Goal: Transaction & Acquisition: Purchase product/service

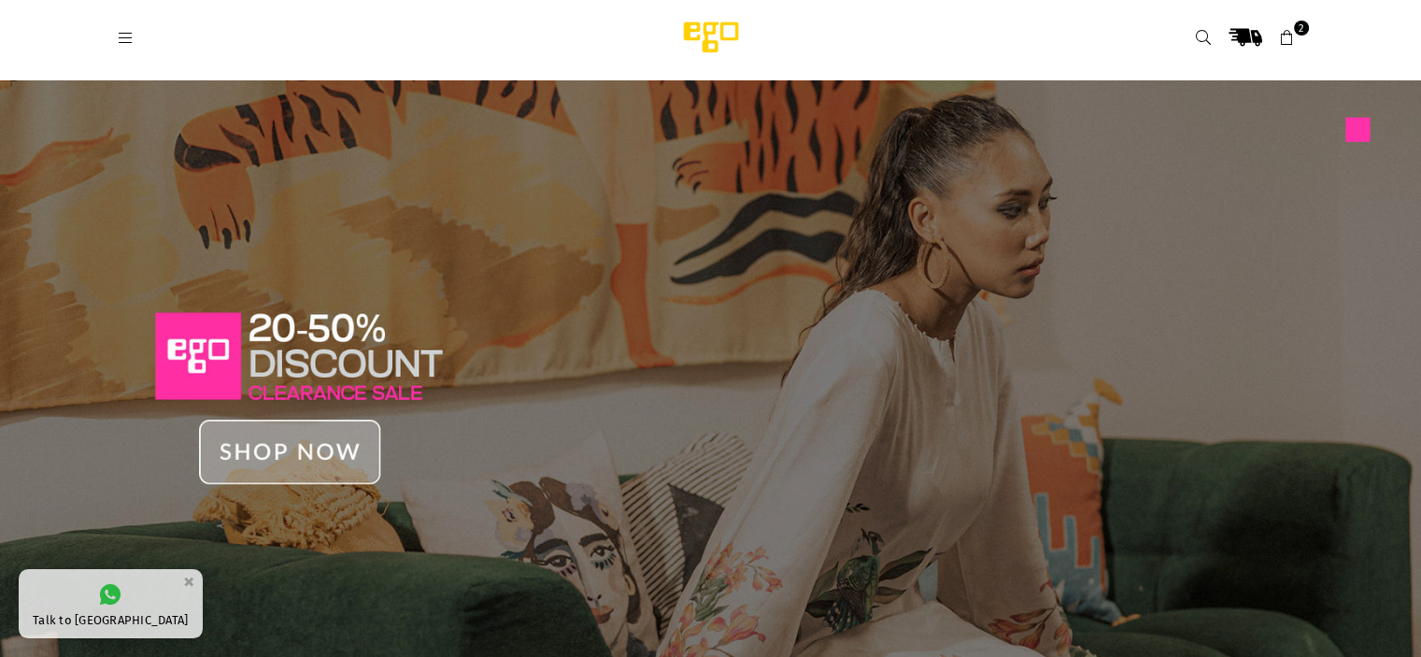
click at [266, 459] on img at bounding box center [710, 383] width 1421 height 607
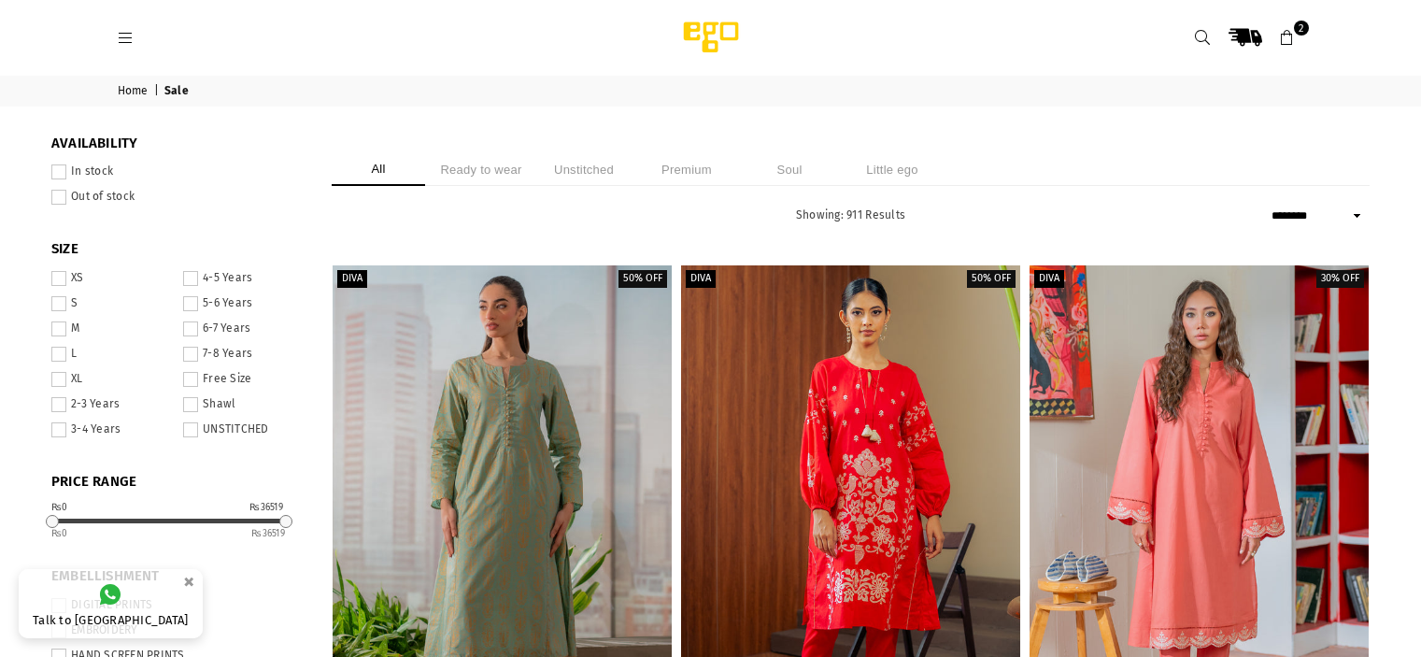
select select "******"
click at [121, 36] on icon at bounding box center [126, 38] width 17 height 17
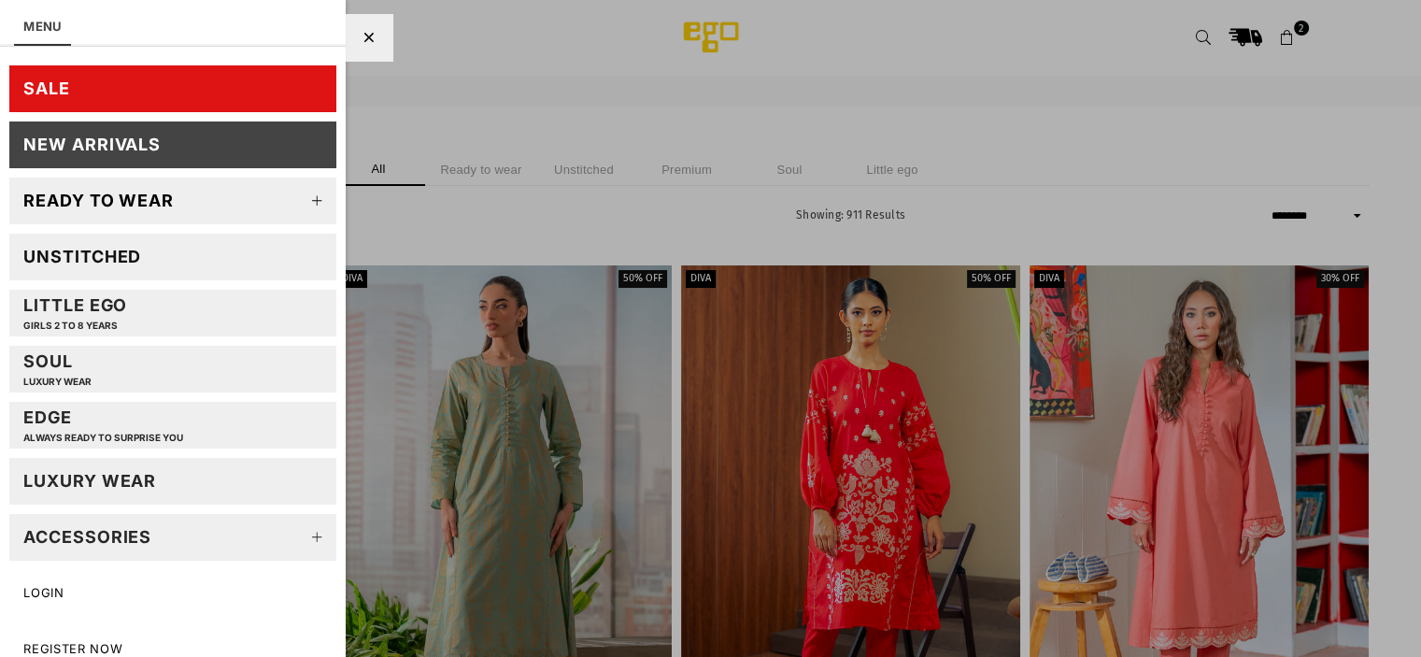
click at [299, 201] on icon at bounding box center [317, 200] width 37 height 37
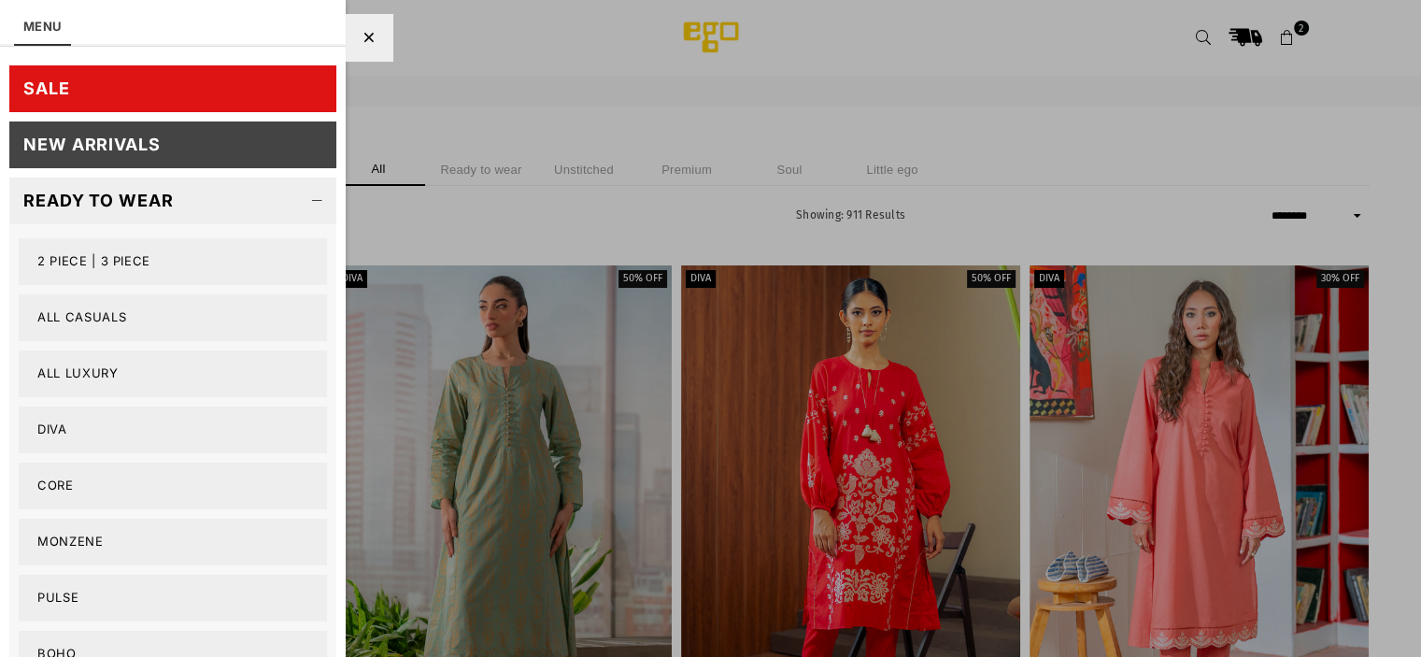
click at [87, 264] on link "2 PIECE | 3 PIECE" at bounding box center [173, 261] width 308 height 47
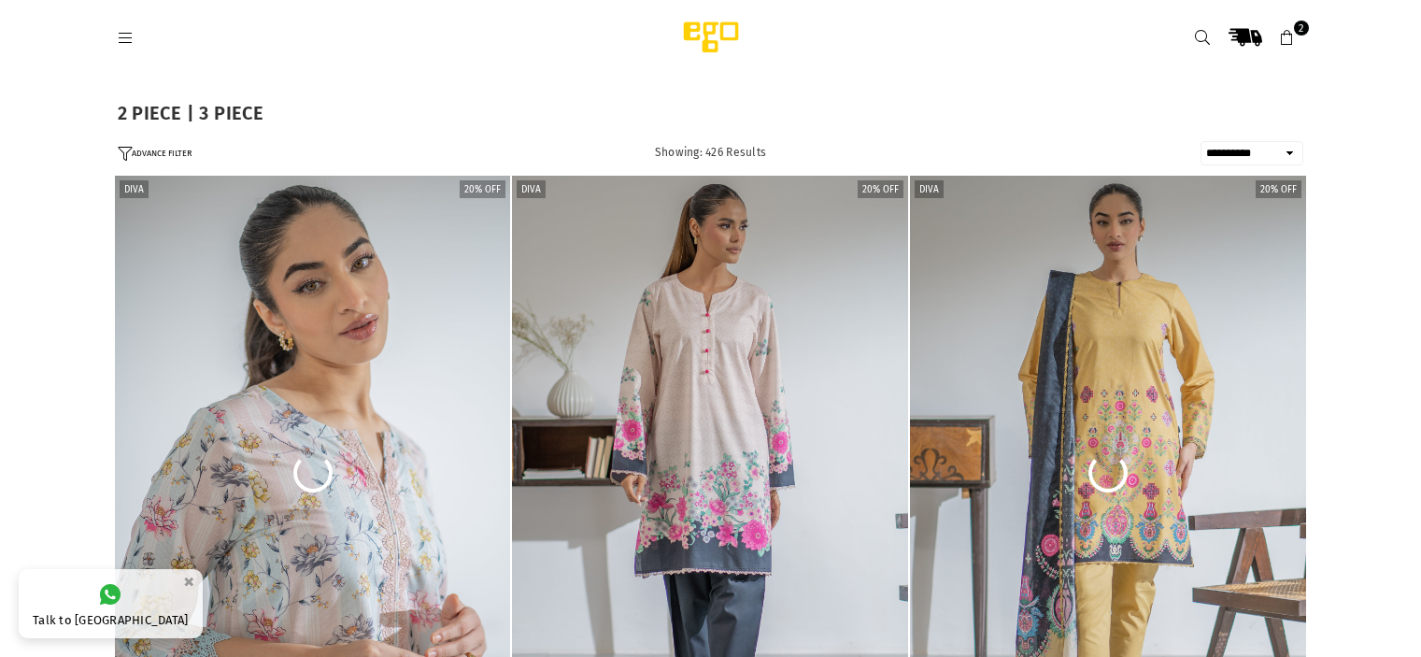
select select "**********"
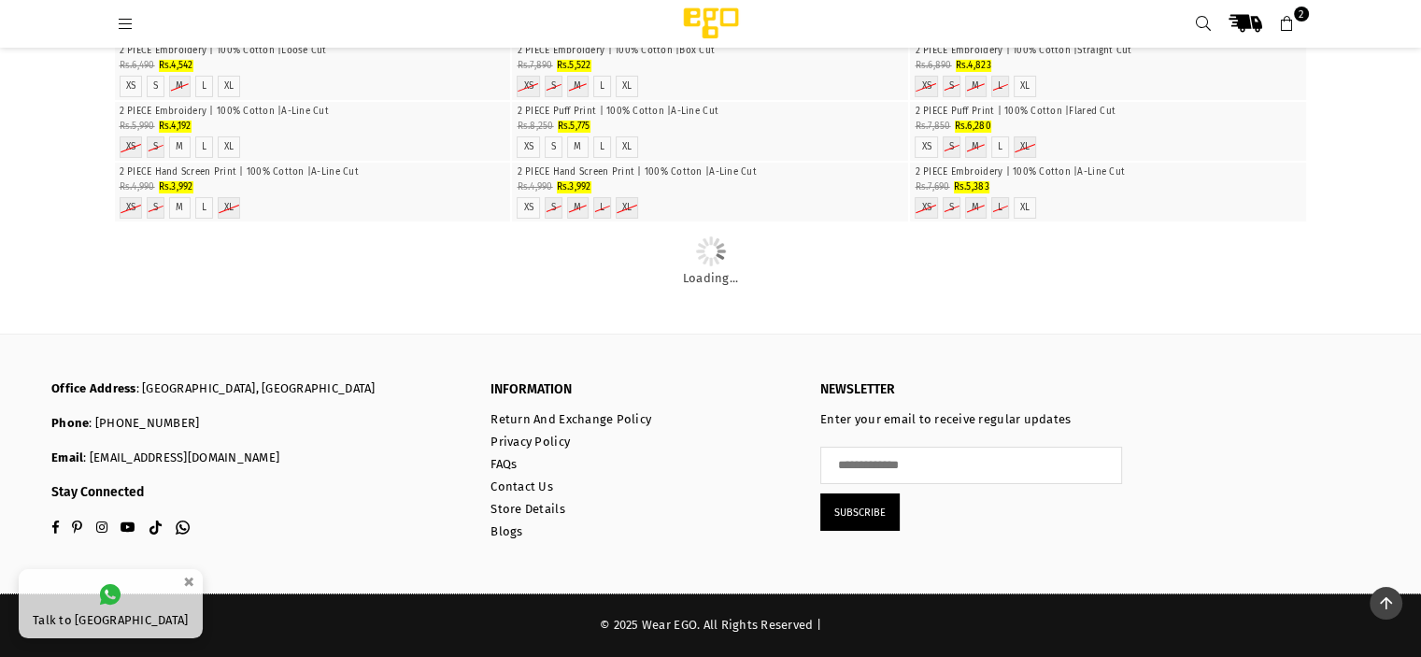
scroll to position [40190, 0]
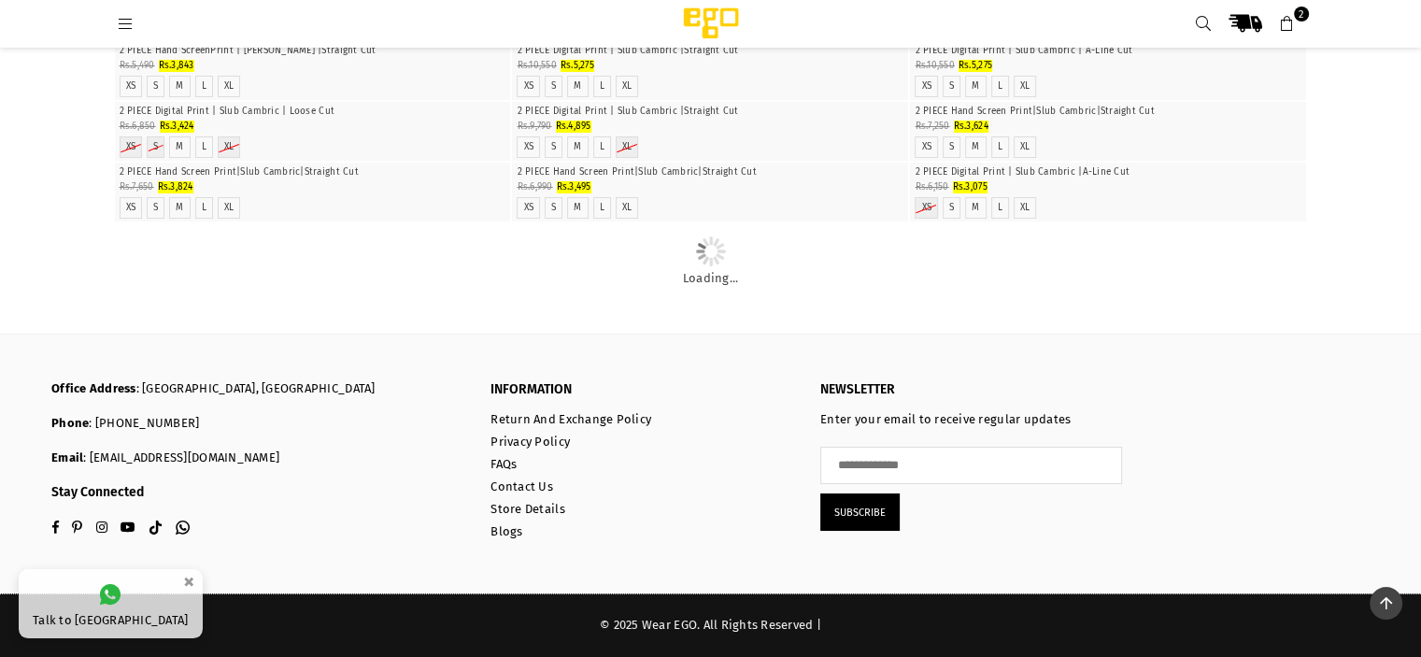
scroll to position [44922, 0]
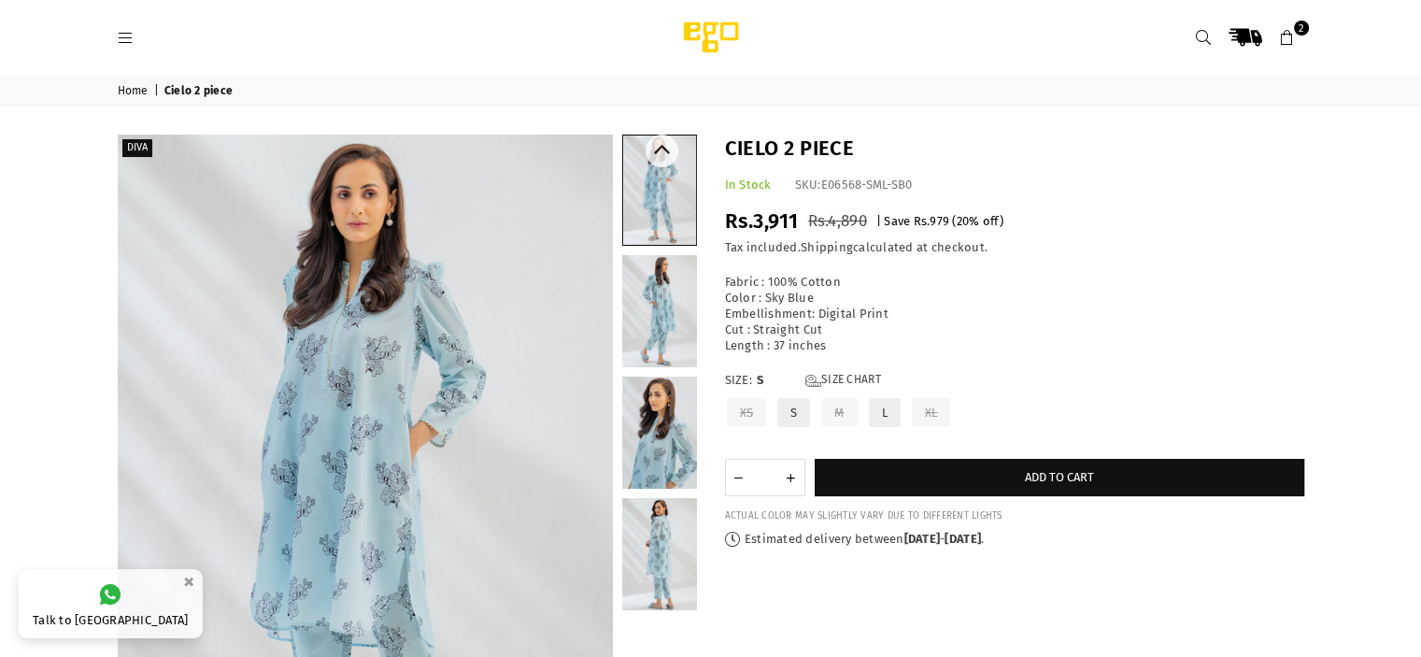
click at [653, 406] on link at bounding box center [659, 433] width 75 height 112
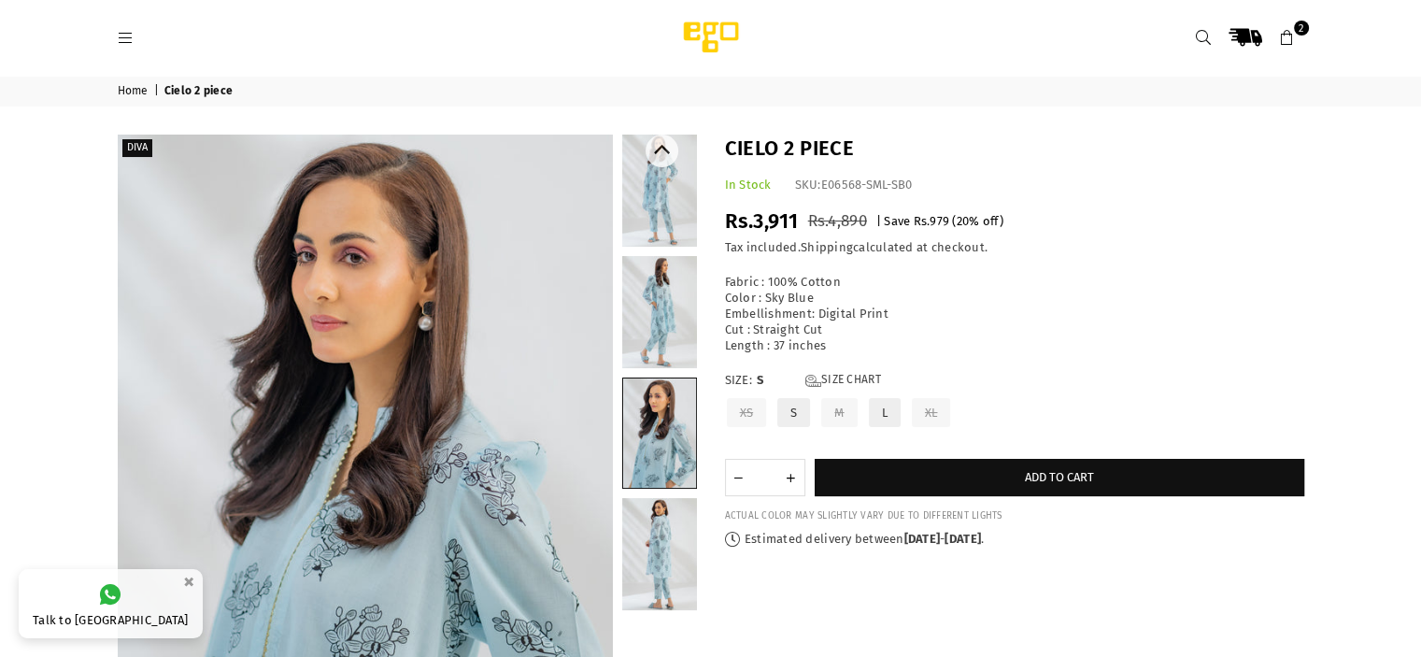
click at [662, 540] on link at bounding box center [659, 554] width 75 height 112
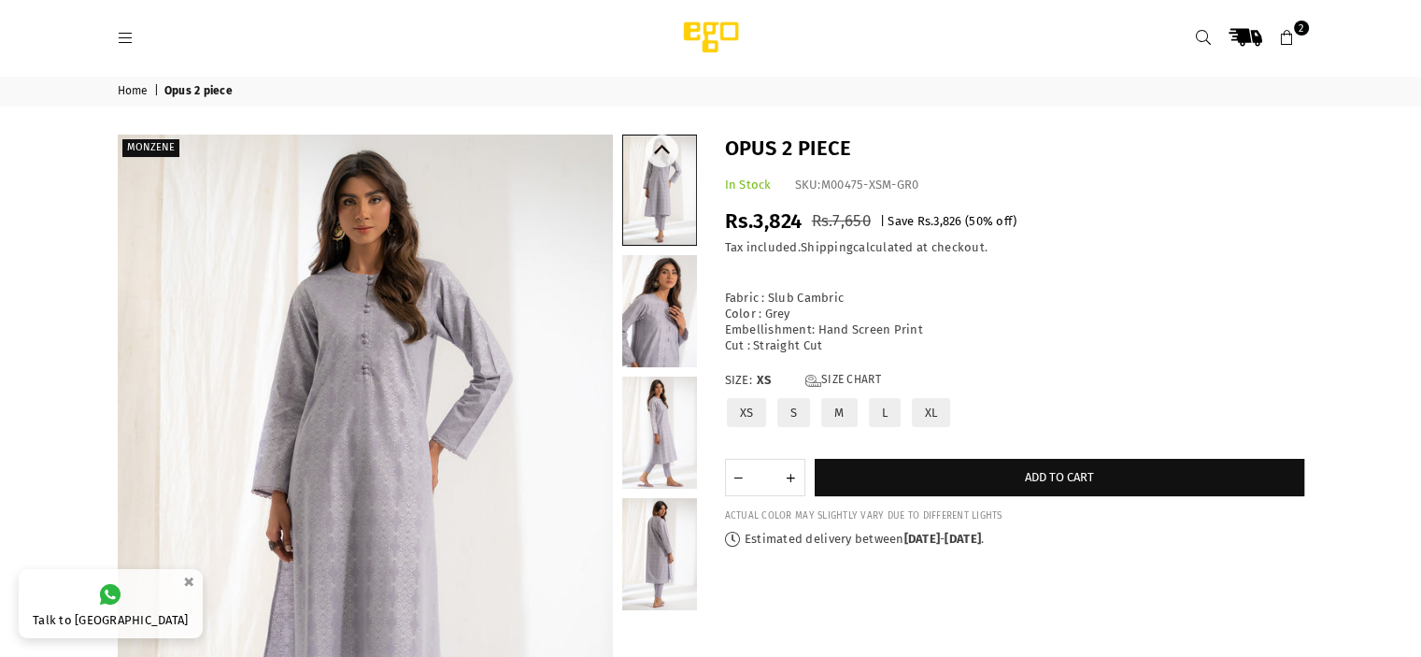
click at [661, 311] on link at bounding box center [659, 311] width 75 height 112
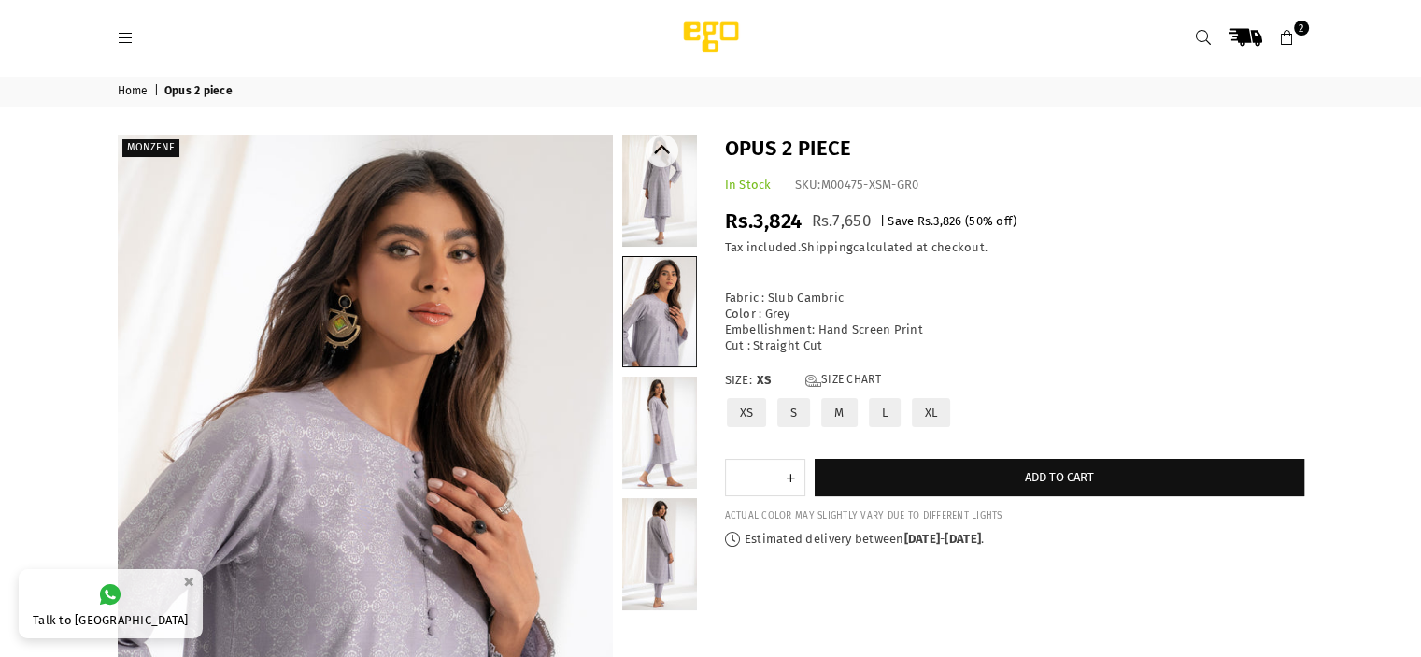
click at [656, 447] on link at bounding box center [659, 433] width 75 height 112
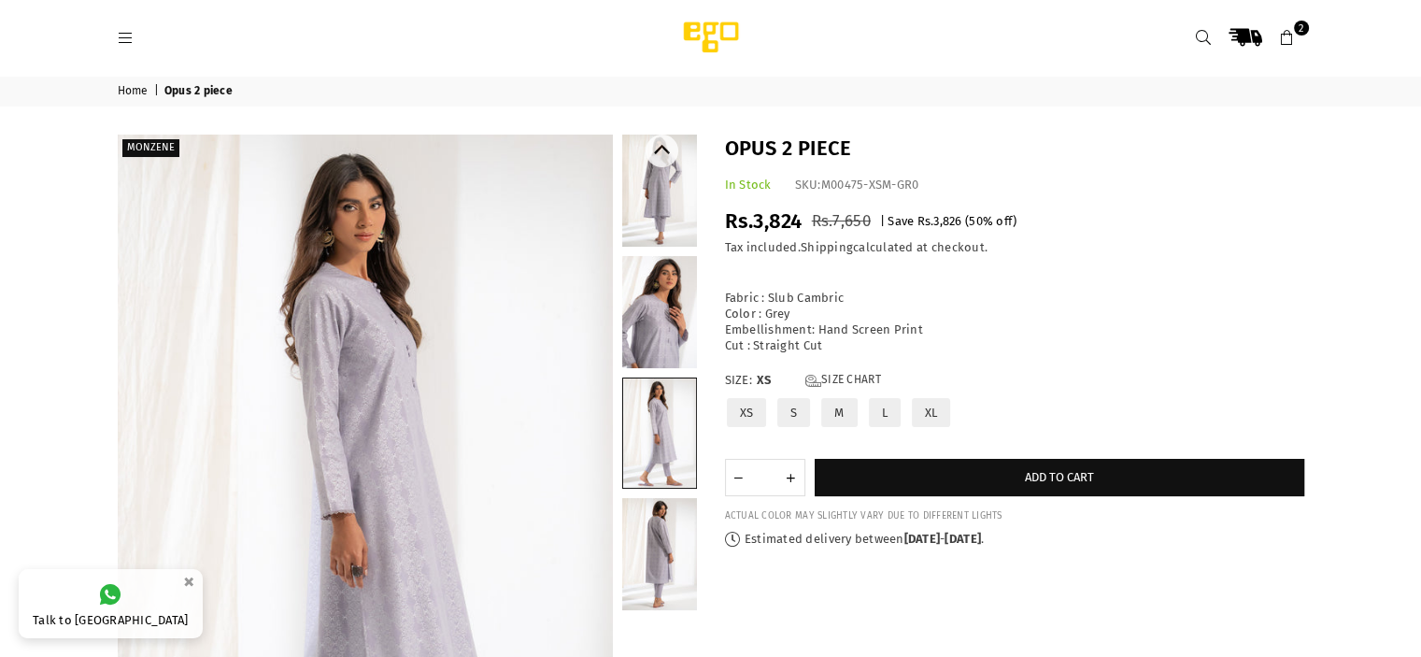
click at [650, 558] on link at bounding box center [659, 554] width 75 height 112
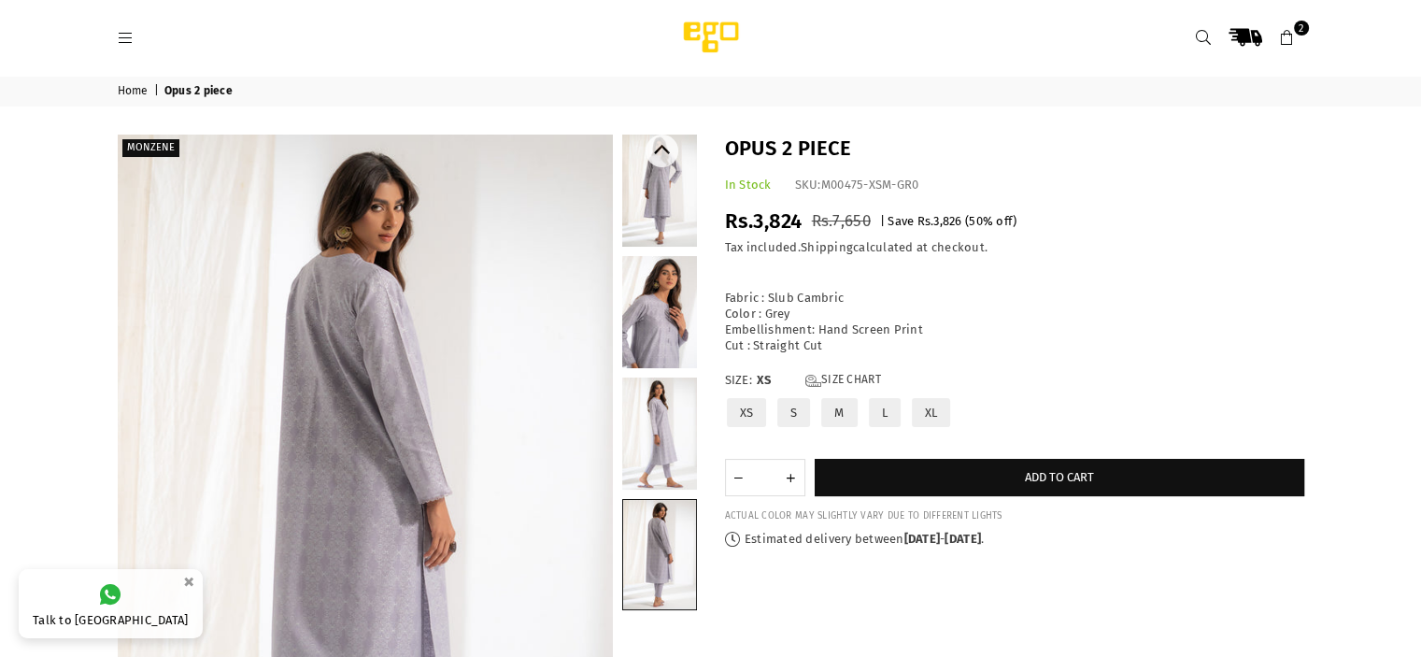
click at [662, 190] on link at bounding box center [659, 191] width 75 height 112
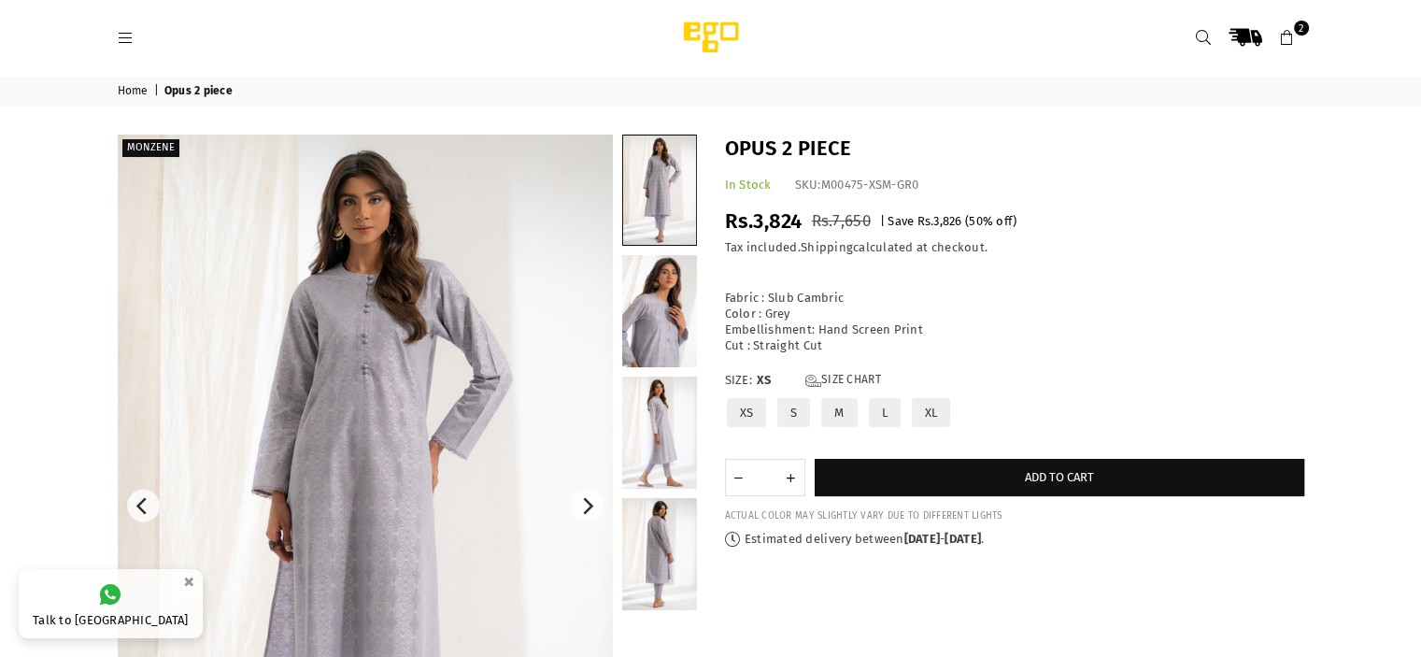
click at [375, 366] on img at bounding box center [365, 506] width 495 height 743
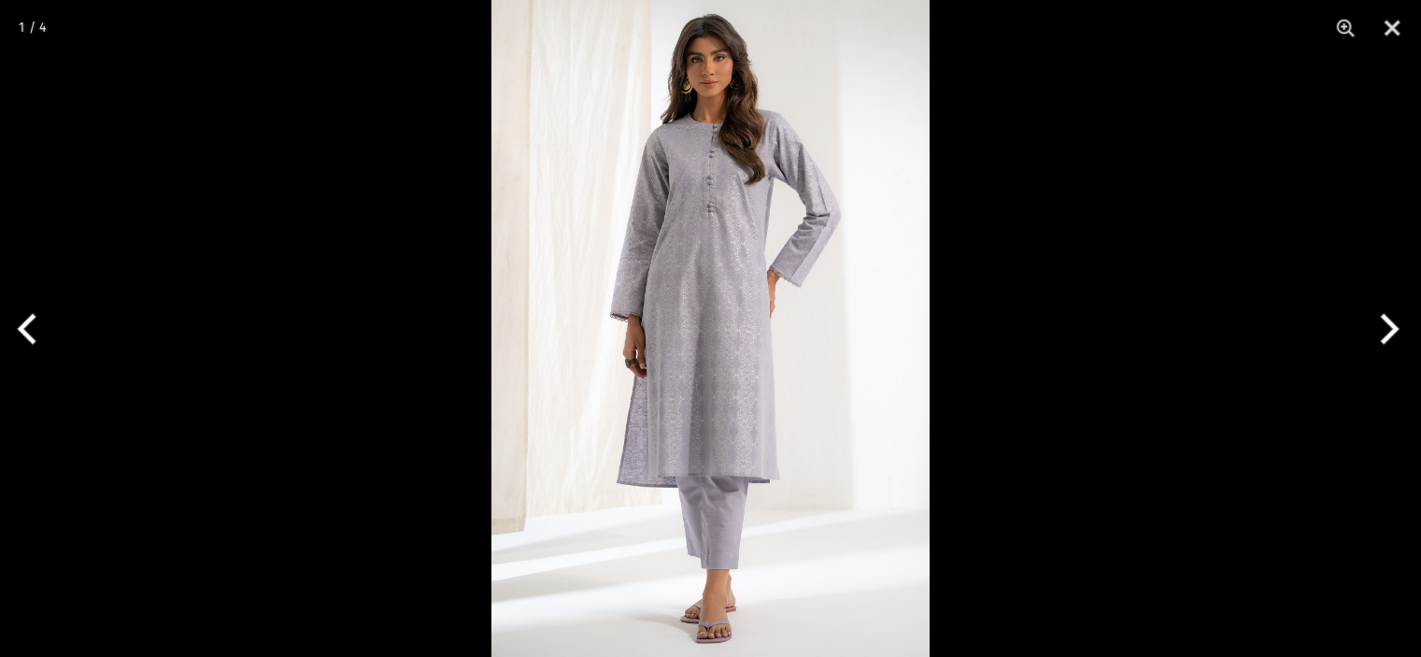
click at [647, 373] on img at bounding box center [710, 328] width 438 height 657
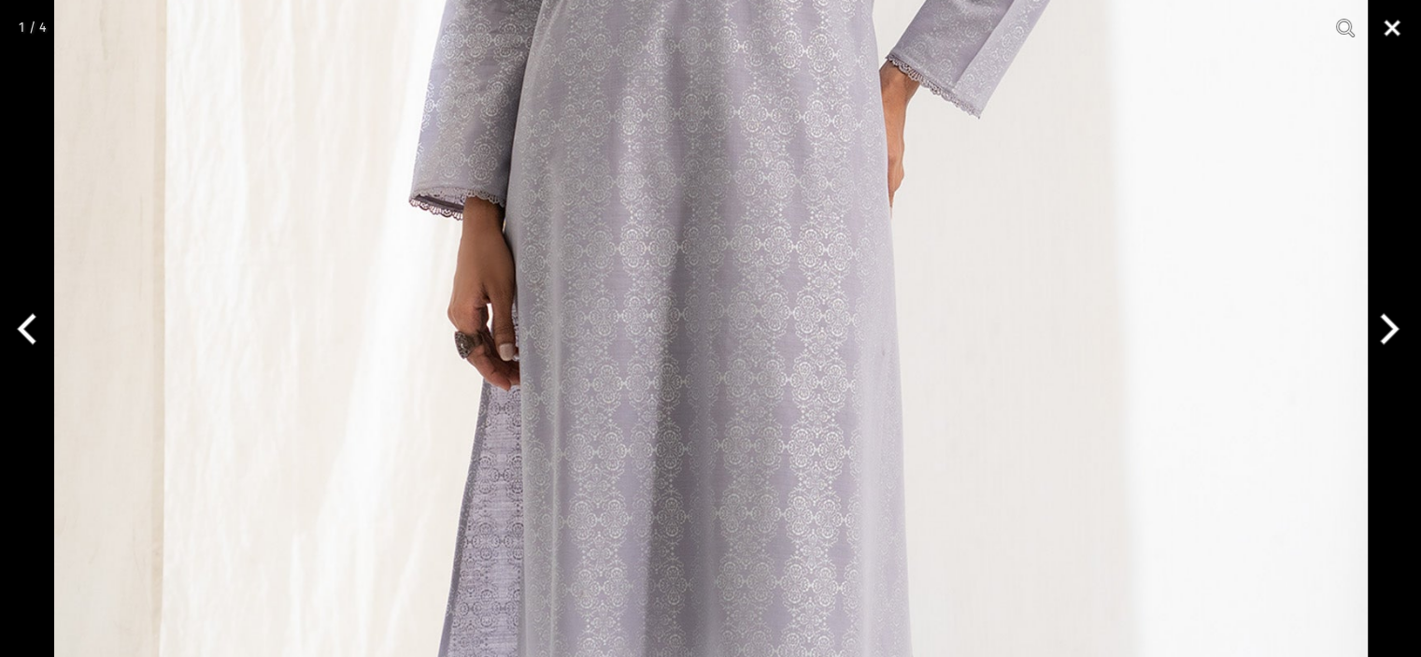
click at [1392, 36] on button "Close" at bounding box center [1392, 28] width 47 height 56
